Goal: Task Accomplishment & Management: Manage account settings

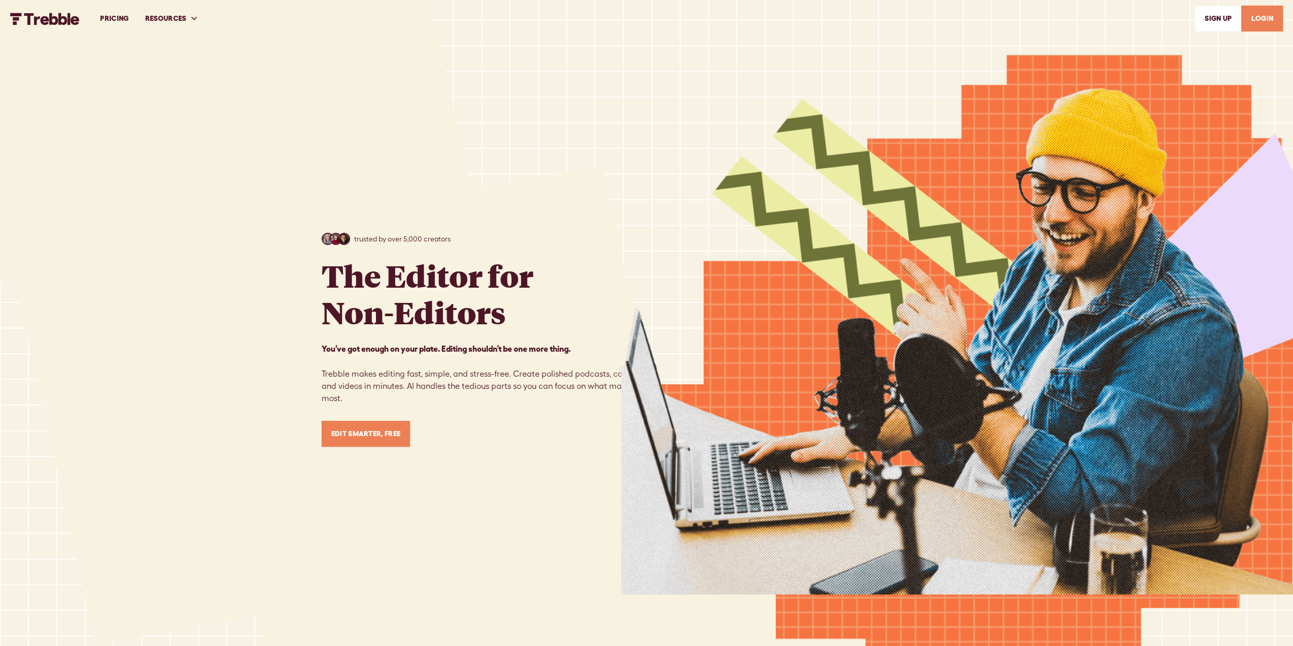
click at [1276, 24] on link "LOGIN" at bounding box center [1263, 19] width 42 height 26
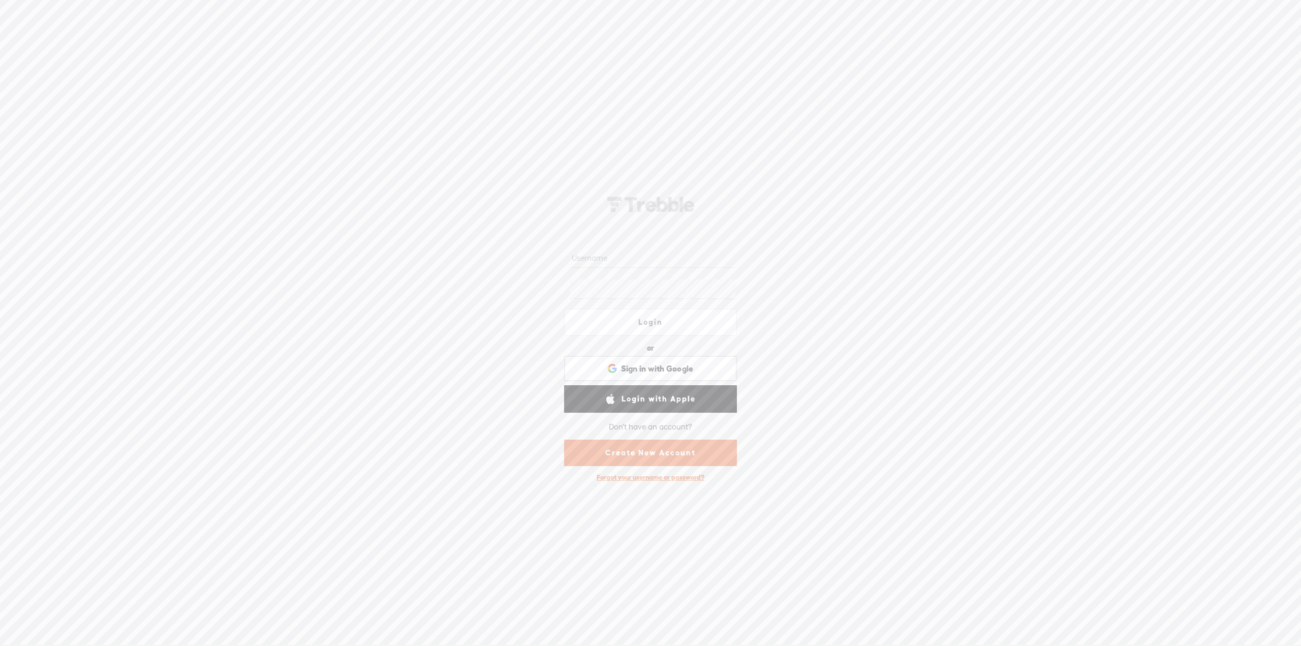
type input "[EMAIL_ADDRESS][DOMAIN_NAME]"
click at [654, 318] on link "Login" at bounding box center [650, 321] width 173 height 27
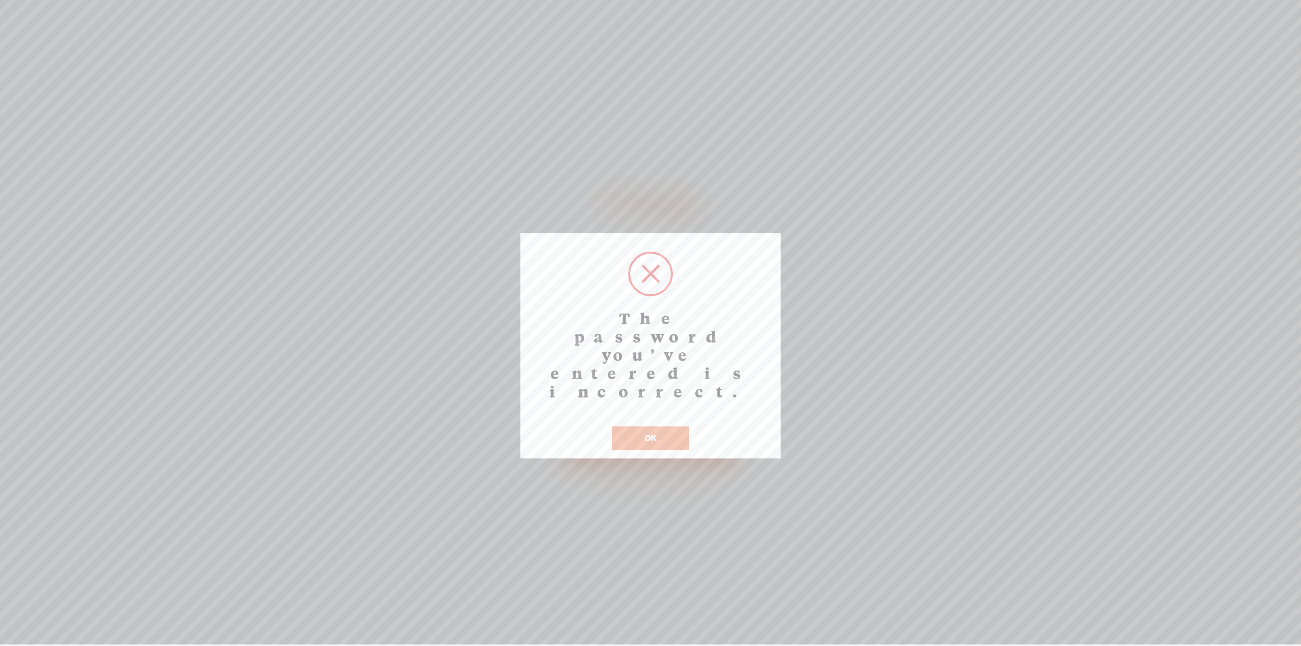
click at [654, 426] on button "OK" at bounding box center [650, 437] width 77 height 23
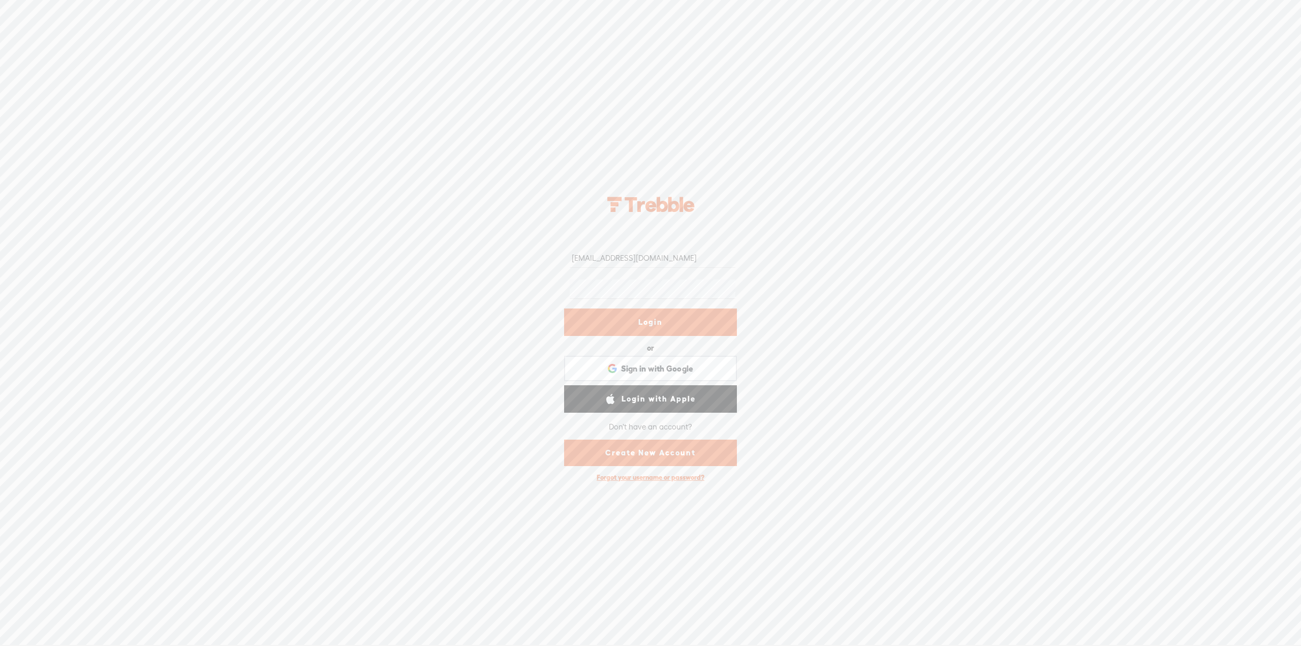
click at [649, 327] on link "Login" at bounding box center [650, 321] width 173 height 27
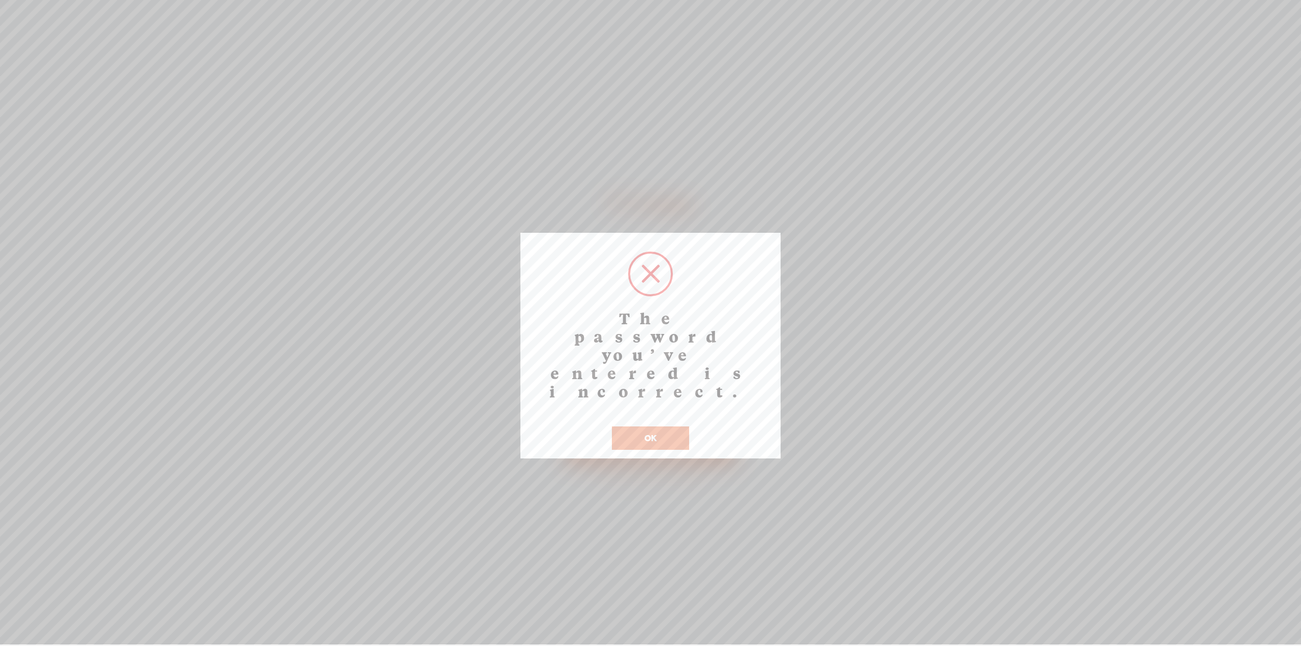
click at [654, 413] on div "OK" at bounding box center [650, 431] width 82 height 37
click at [654, 426] on button "OK" at bounding box center [650, 437] width 77 height 23
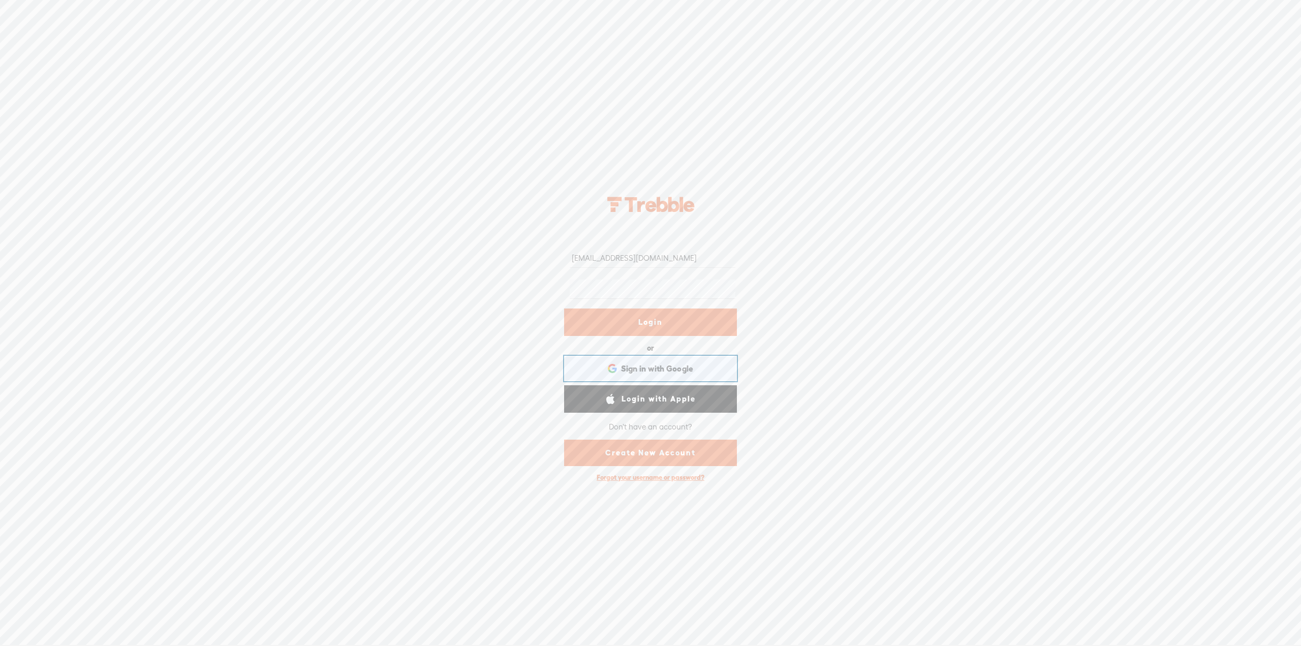
click at [649, 364] on span "Sign in with Google" at bounding box center [657, 368] width 73 height 11
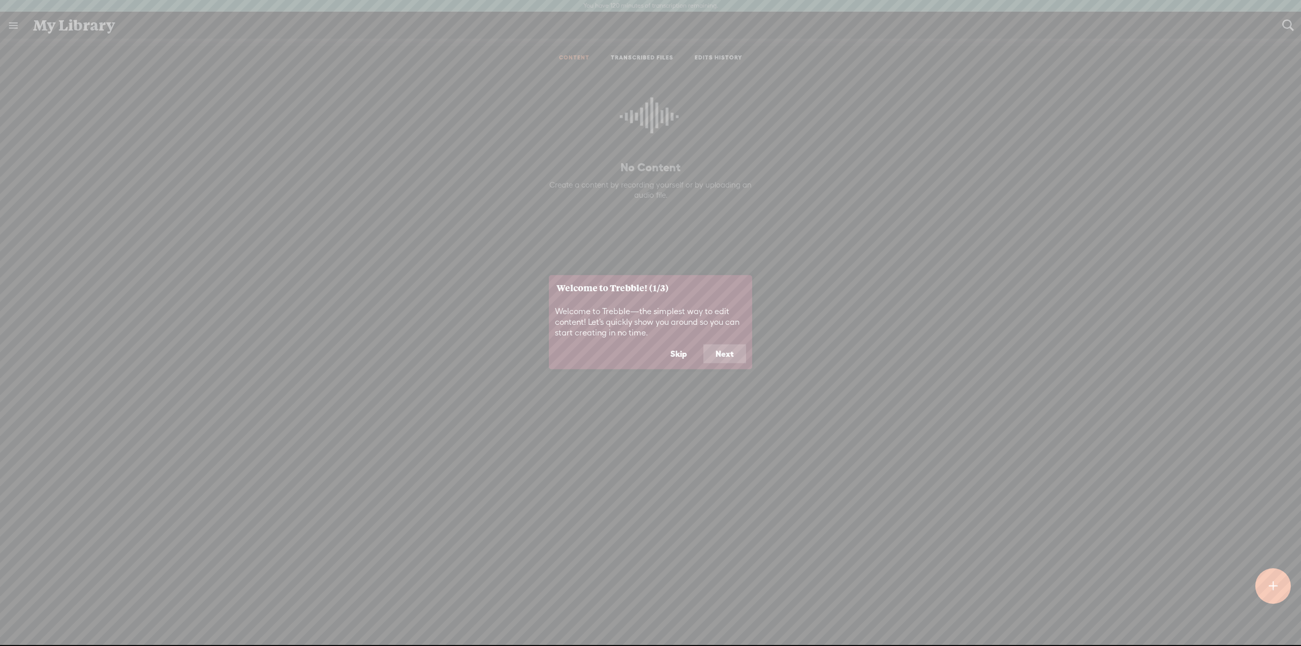
click at [720, 354] on button "Next" at bounding box center [724, 353] width 43 height 19
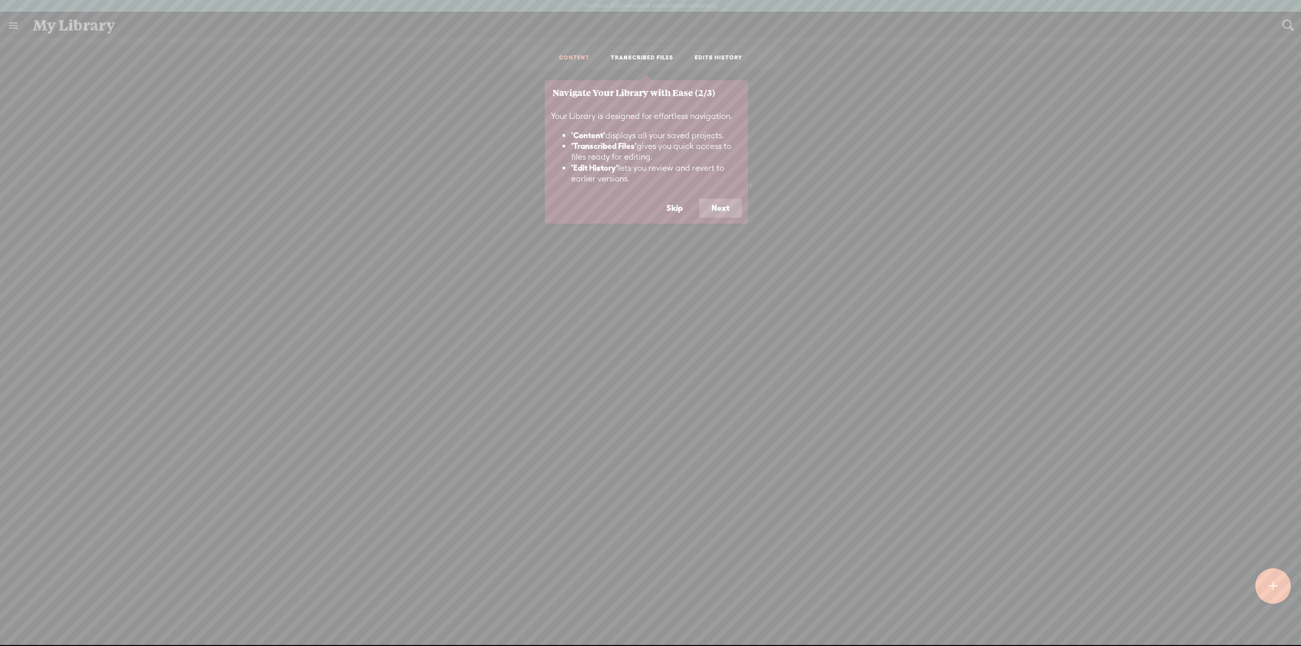
click at [729, 203] on button "Next" at bounding box center [720, 208] width 43 height 19
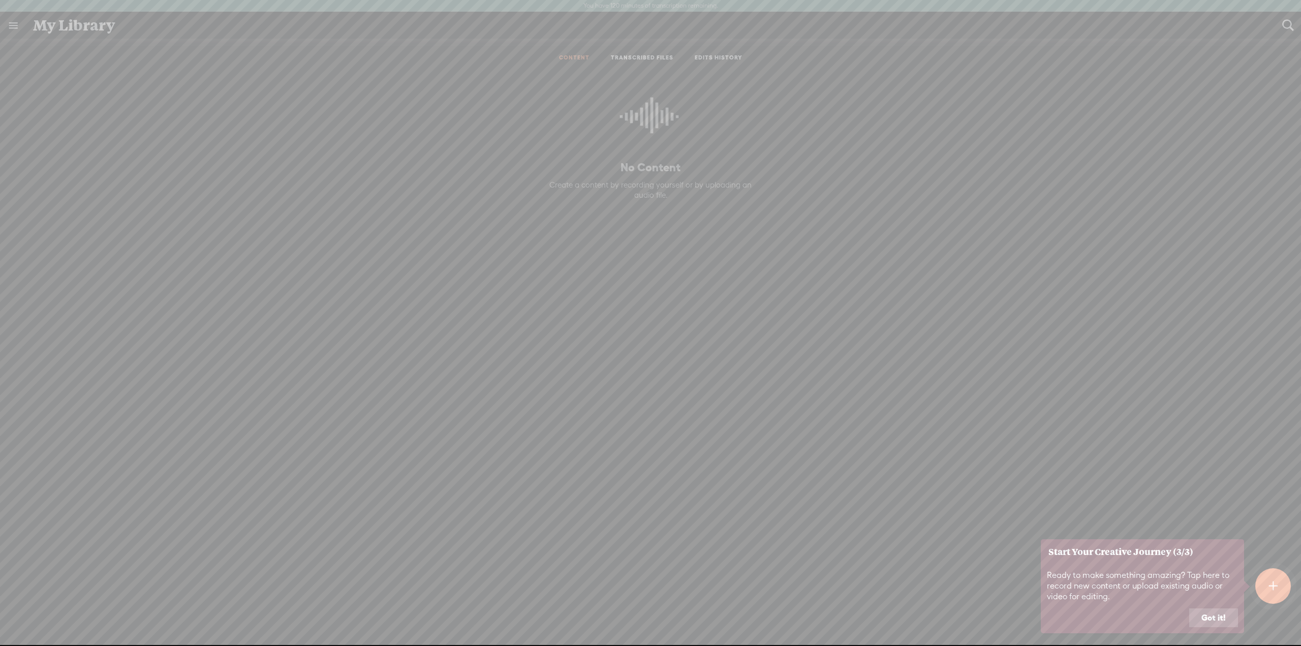
click at [1218, 619] on button "Got it!" at bounding box center [1213, 617] width 49 height 19
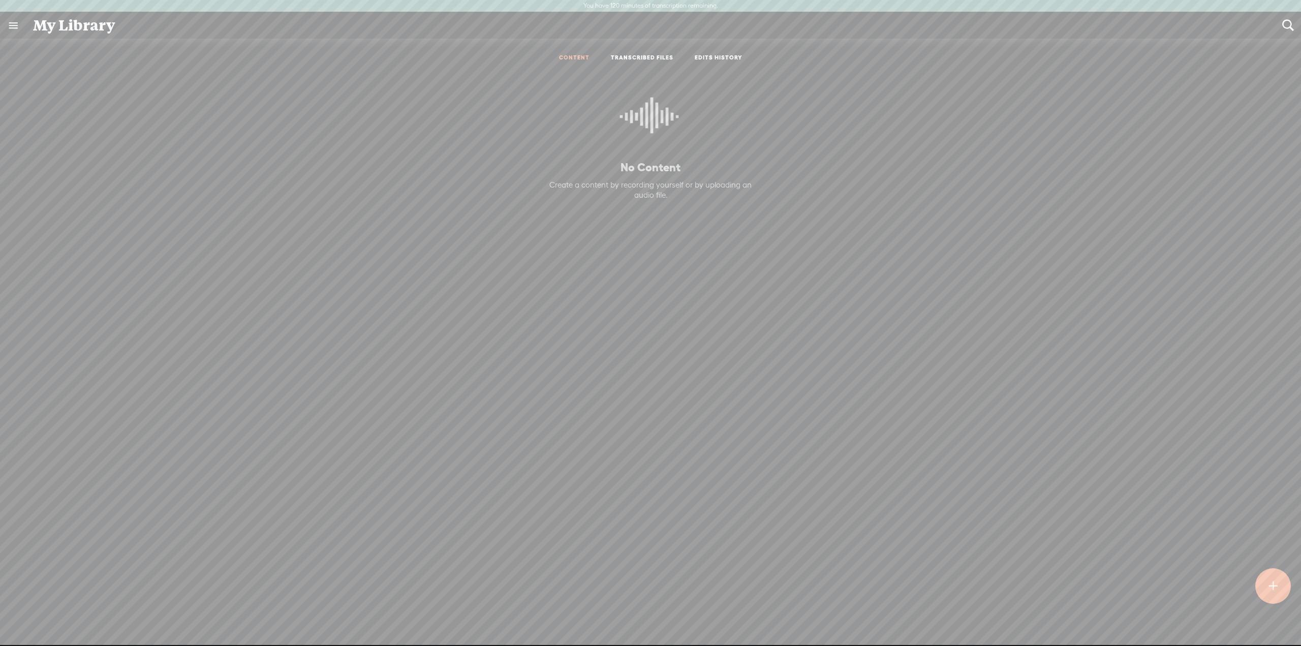
click at [16, 24] on link at bounding box center [13, 25] width 26 height 26
click at [65, 607] on div "SETTINGS" at bounding box center [67, 621] width 119 height 30
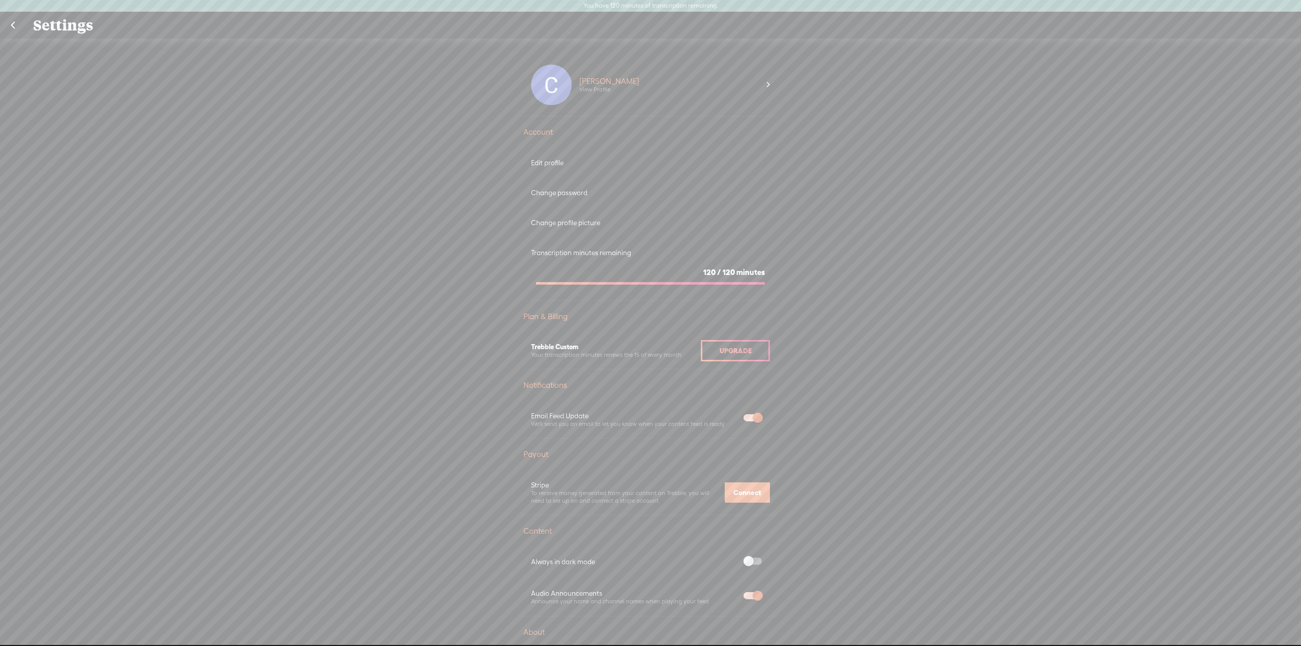
click at [714, 346] on div "Upgrade" at bounding box center [735, 350] width 69 height 21
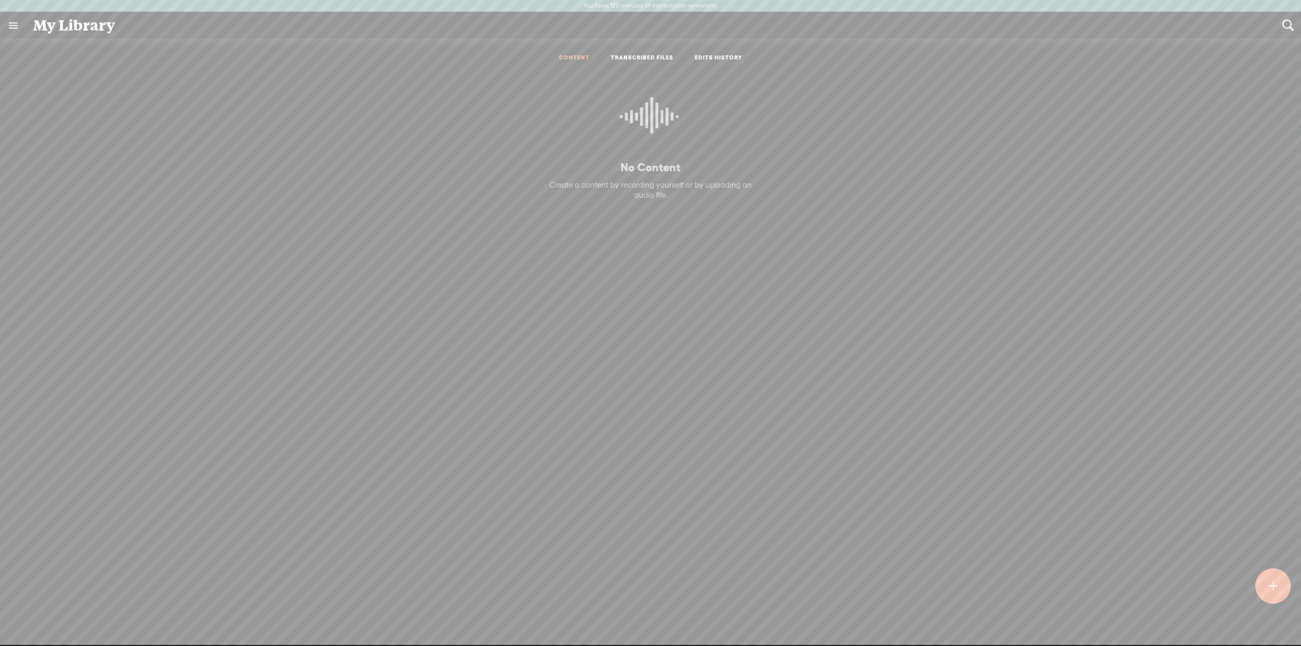
click at [629, 59] on link "TRANSCRIBED FILES" at bounding box center [642, 58] width 63 height 9
click at [574, 58] on link "CONTENT" at bounding box center [574, 58] width 30 height 9
click at [14, 28] on link at bounding box center [13, 25] width 26 height 26
click at [578, 467] on body "You have 120 minutes of transcription remaining. Upgrade to increase your limit…" at bounding box center [650, 322] width 1301 height 644
click at [1264, 582] on div at bounding box center [1273, 586] width 36 height 36
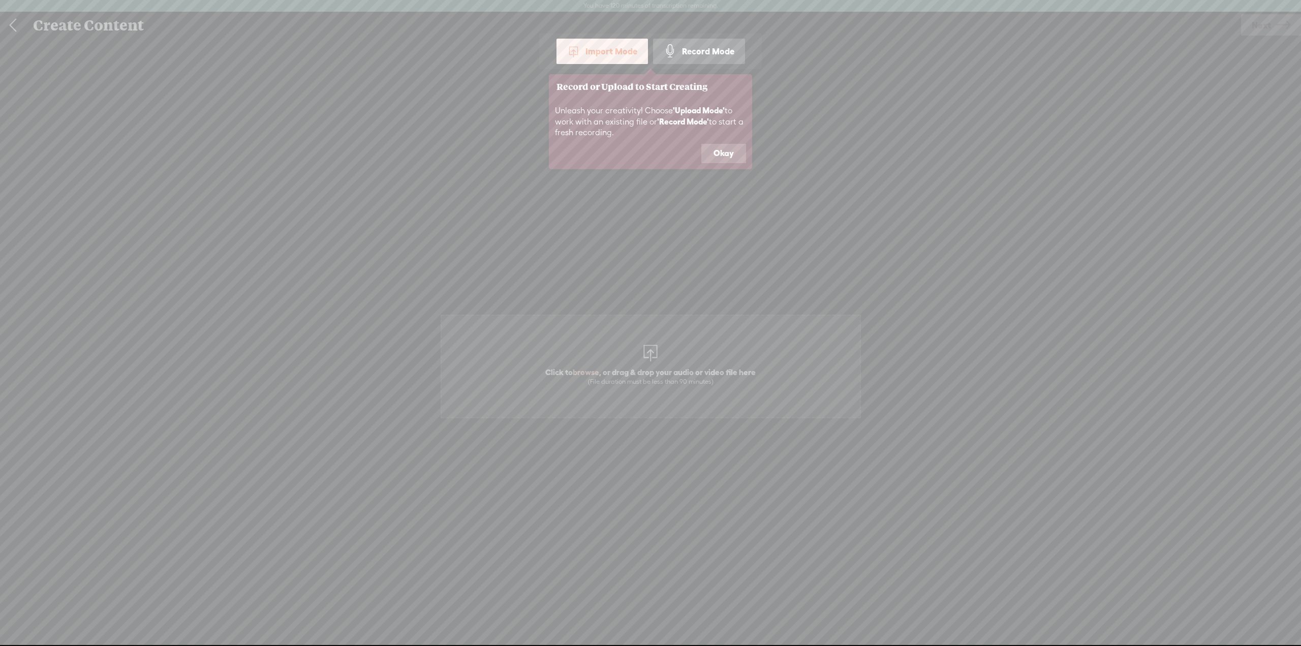
click at [735, 152] on button "Okay" at bounding box center [723, 153] width 45 height 19
